Goal: Task Accomplishment & Management: Manage account settings

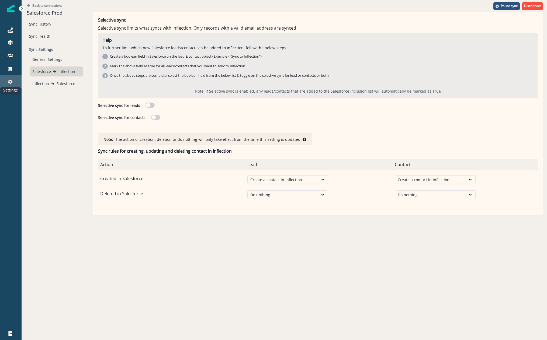
click at [9, 83] on icon at bounding box center [10, 82] width 4 height 4
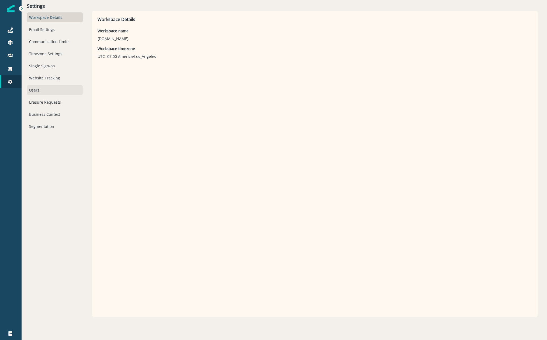
click at [33, 92] on div "Users" at bounding box center [55, 90] width 56 height 10
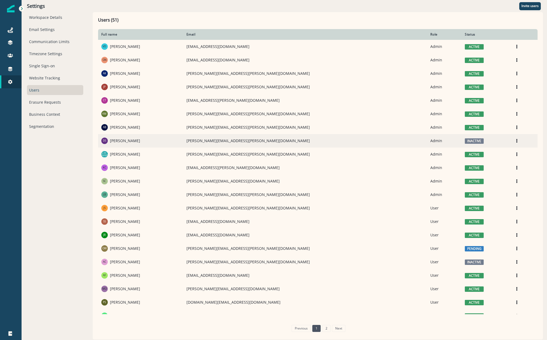
click at [509, 140] on td "Edit Deactivate Resend invite [PERSON_NAME] invite" at bounding box center [523, 140] width 28 height 13
click at [515, 141] on icon "Options" at bounding box center [517, 141] width 4 height 4
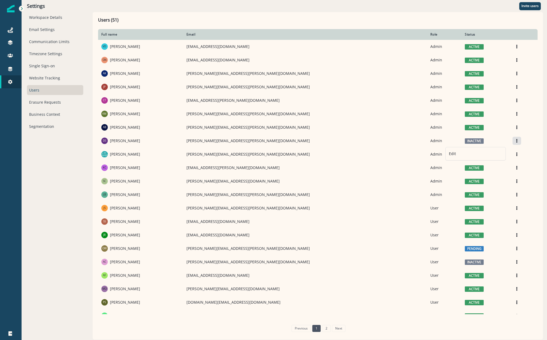
click at [73, 182] on div "Settings Workspace Details Email Settings Communication Limits Timezone Setting…" at bounding box center [55, 170] width 67 height 340
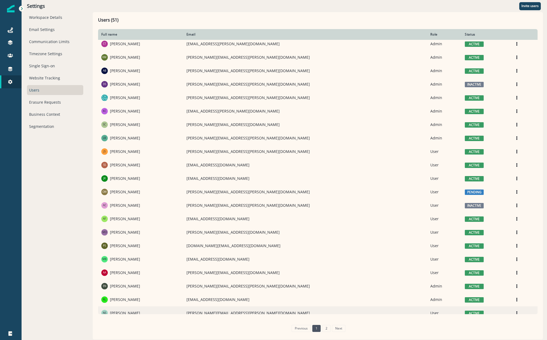
scroll to position [130, 0]
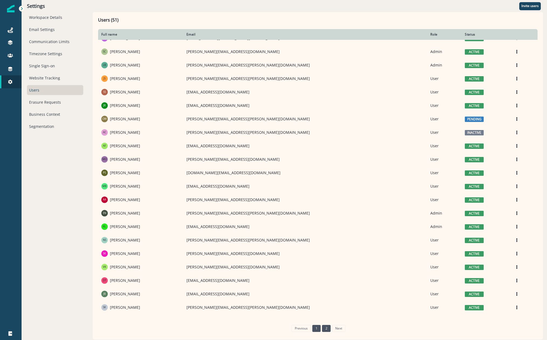
click at [328, 327] on link "2" at bounding box center [326, 328] width 8 height 7
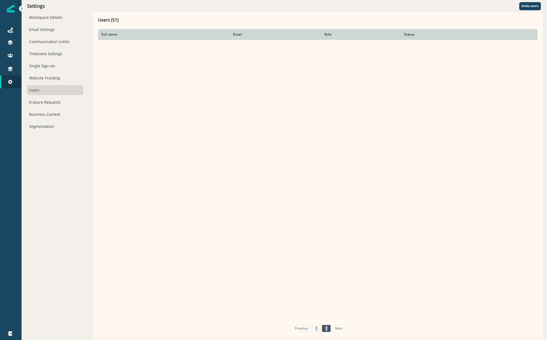
scroll to position [9, 0]
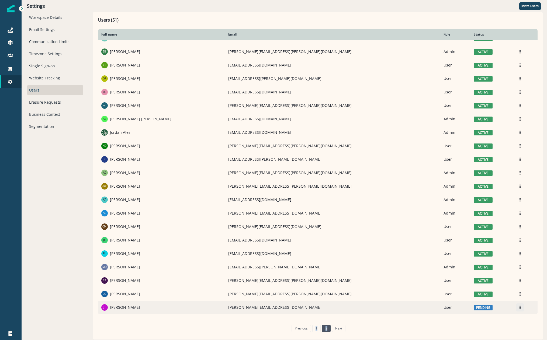
click at [518, 308] on icon "Options" at bounding box center [520, 308] width 4 height 4
click at [464, 284] on button "Resend invite" at bounding box center [479, 286] width 60 height 9
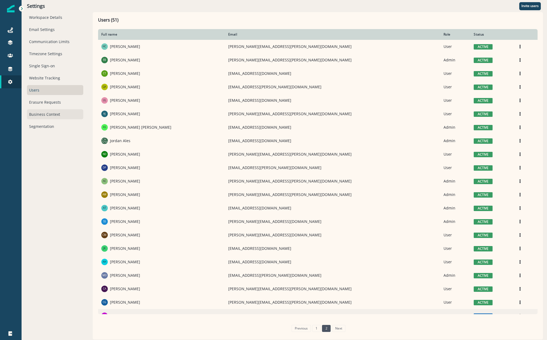
click at [61, 117] on div "Business Context" at bounding box center [55, 114] width 56 height 10
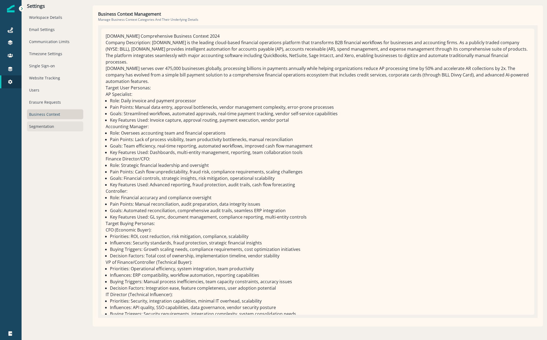
click at [44, 129] on div "Segmentation" at bounding box center [55, 127] width 56 height 10
